Goal: Information Seeking & Learning: Find specific page/section

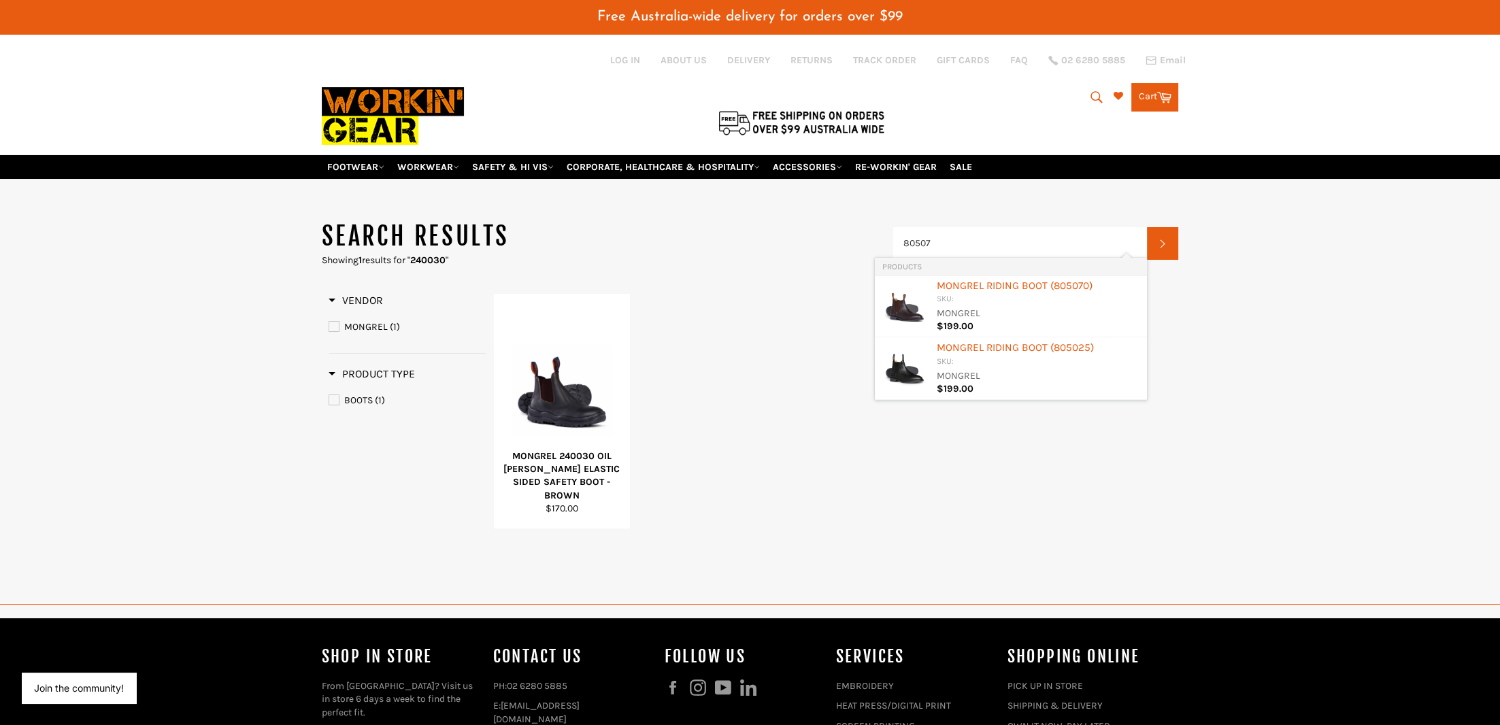
type input "805070"
click at [976, 283] on div "MONGREL RIDING BOOT ( 805070 )" at bounding box center [1038, 287] width 204 height 14
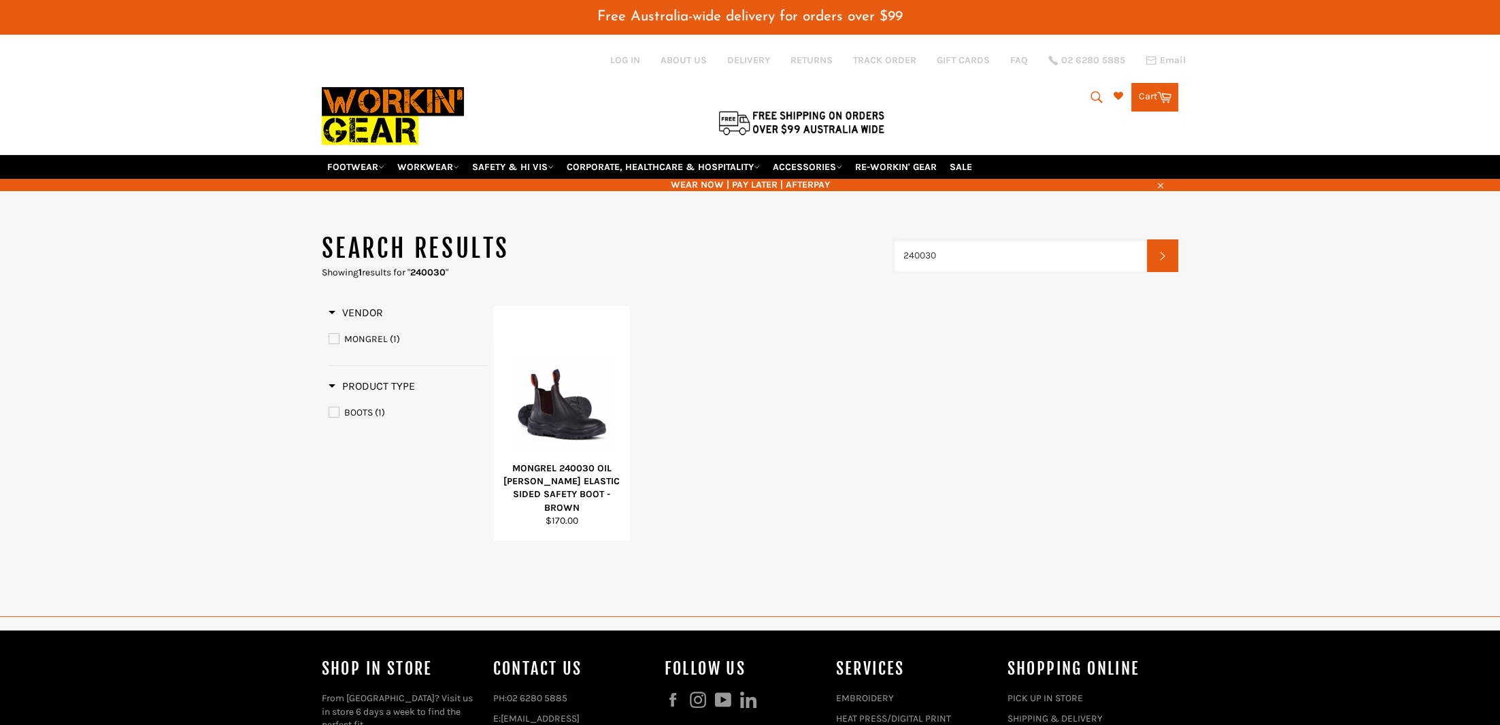
click at [966, 252] on input "240030" at bounding box center [1020, 255] width 254 height 33
type input "2"
drag, startPoint x: 965, startPoint y: 247, endPoint x: 740, endPoint y: 244, distance: 225.2
click at [893, 246] on input "805070" at bounding box center [1020, 255] width 254 height 33
type input "961020"
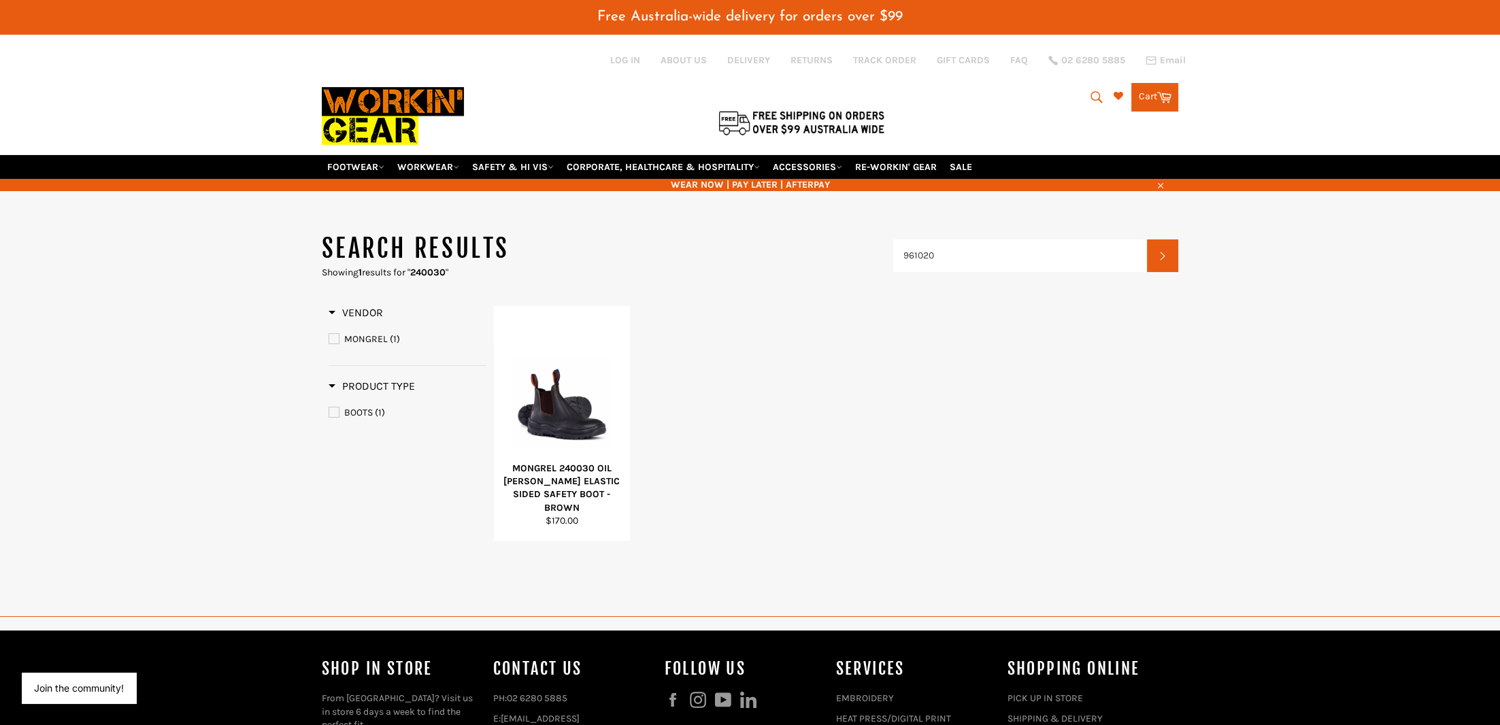
click at [199, 378] on main "Search results Showing 1 results for " 240030 " 961020 Search Refine By Vendor …" at bounding box center [750, 417] width 1500 height 371
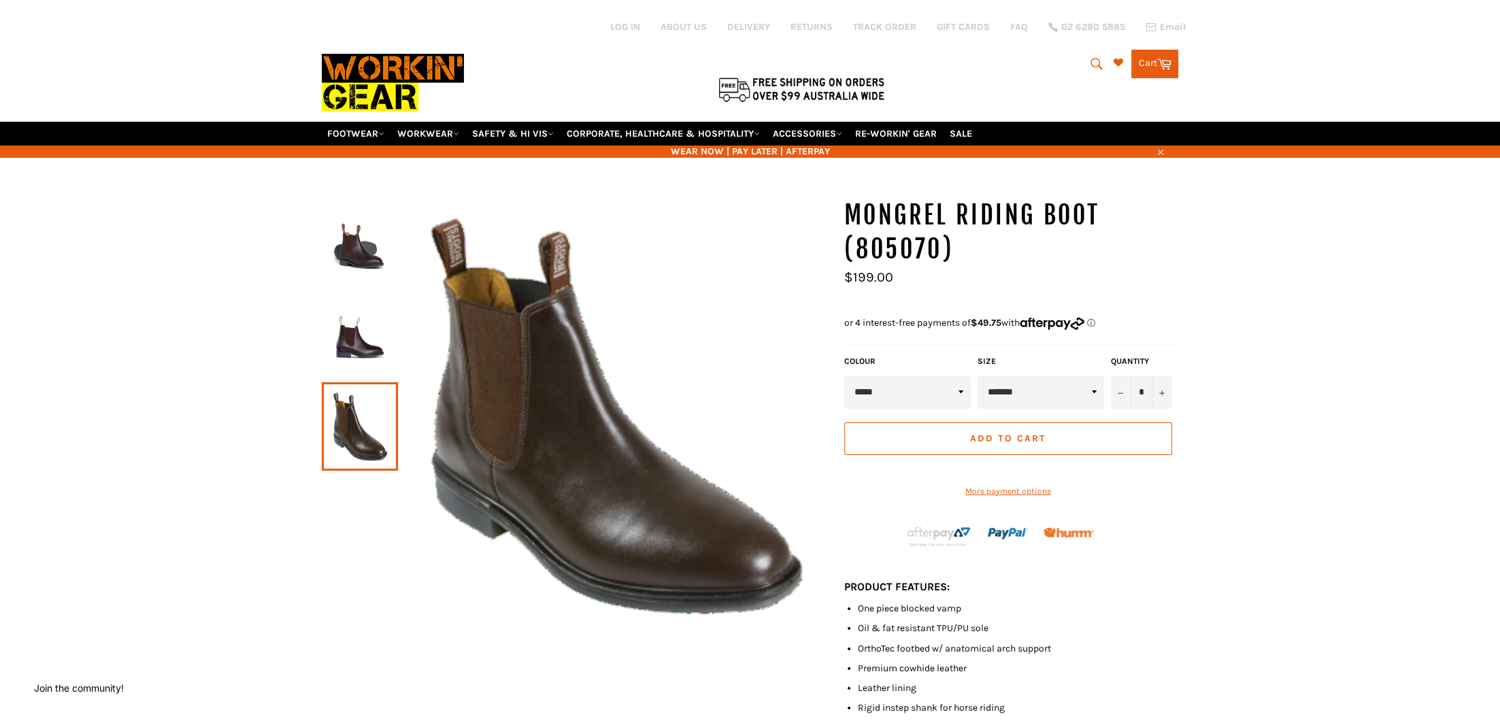
click at [368, 242] on img at bounding box center [360, 244] width 63 height 75
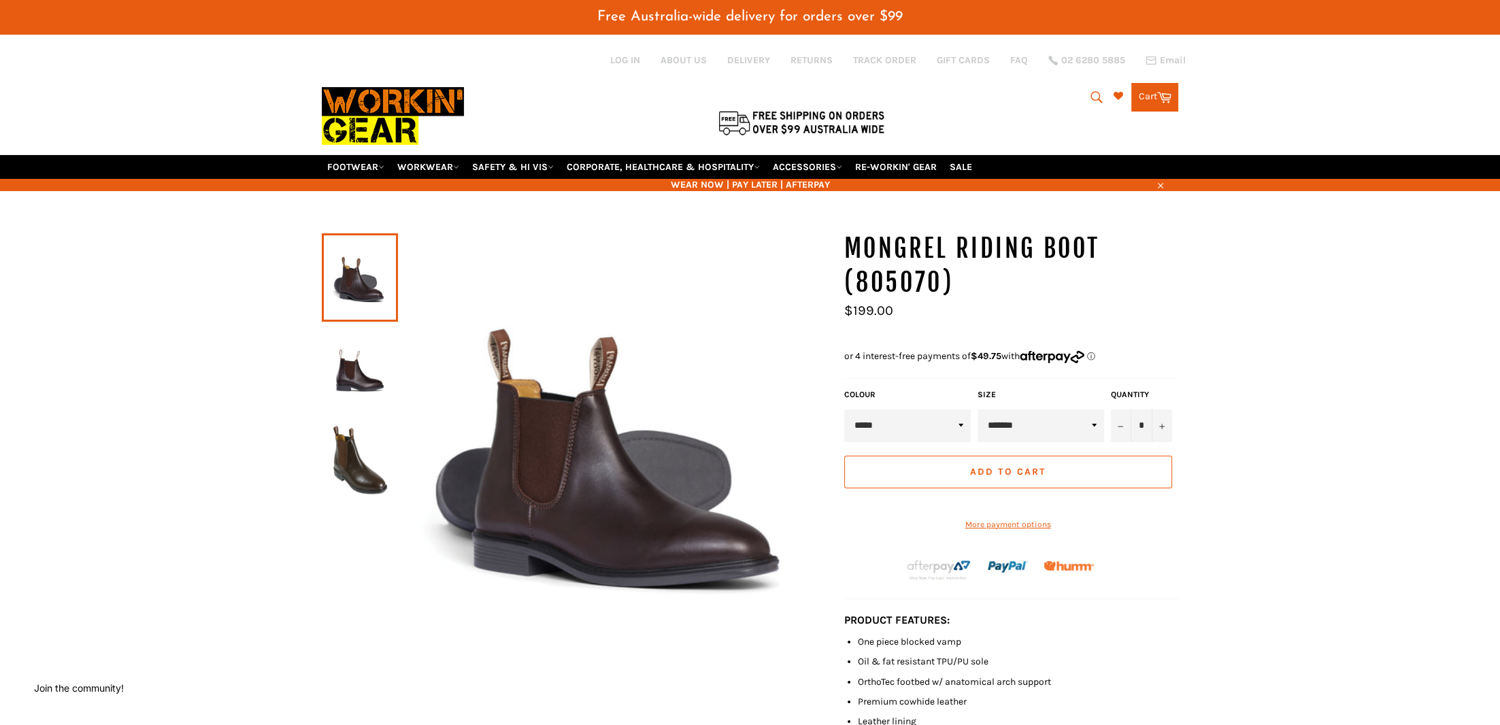
click at [961, 97] on div "Search Search Cart Cart 0 items" at bounding box center [1036, 93] width 286 height 35
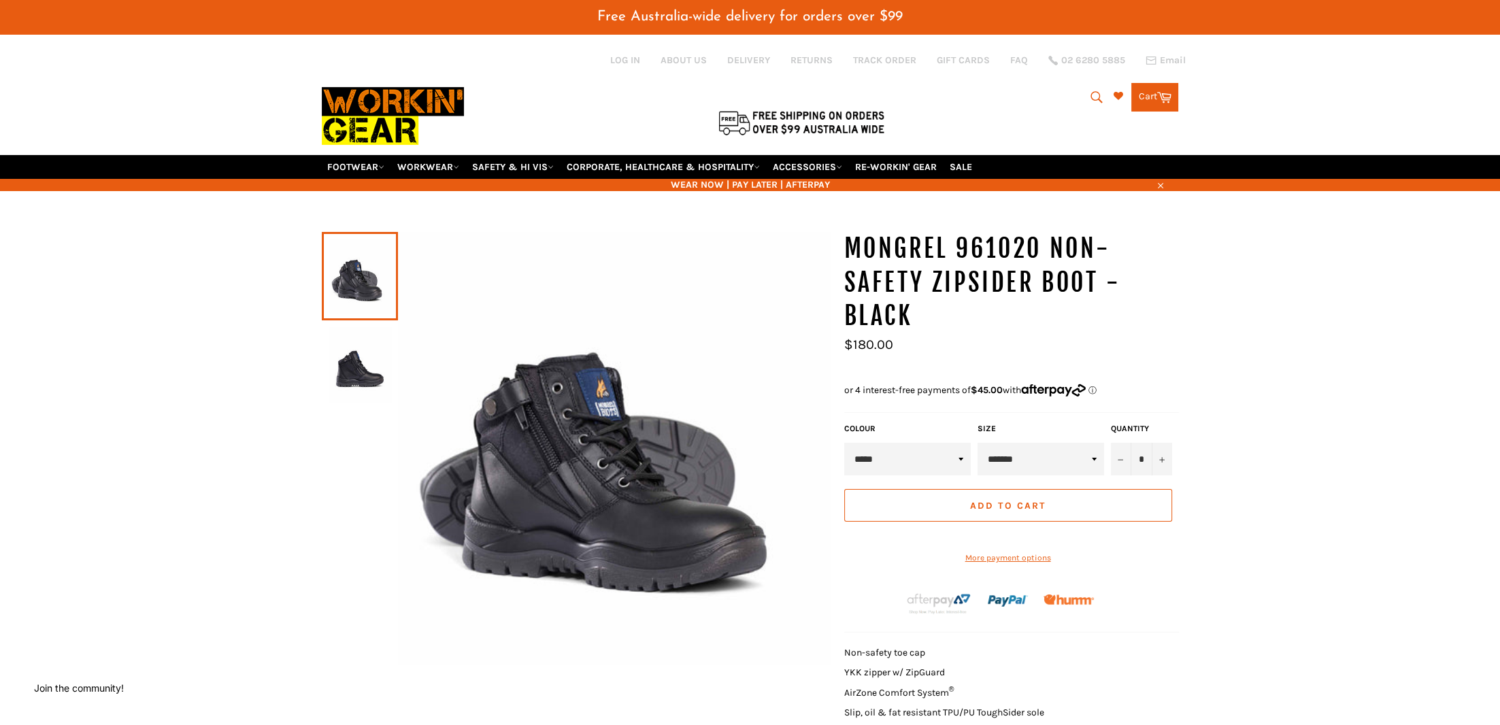
click at [1338, 255] on div "MONGREL 961020 Non-Safety Zipsider Boot - Black Sale *" at bounding box center [750, 574] width 1500 height 685
